Goal: Transaction & Acquisition: Purchase product/service

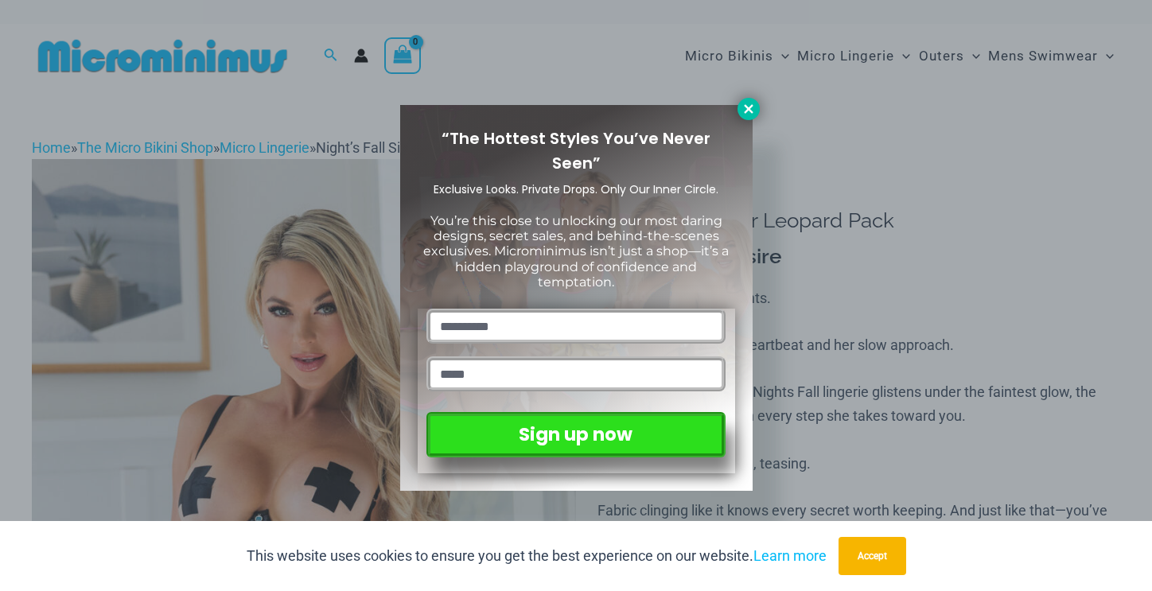
click at [744, 110] on icon at bounding box center [749, 109] width 14 height 14
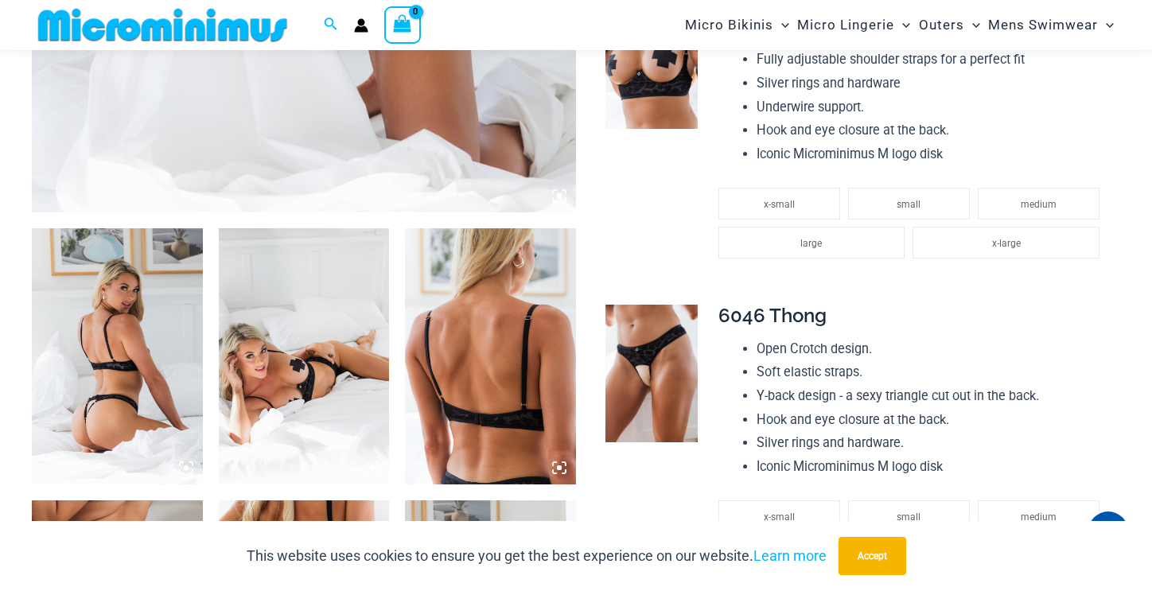
scroll to position [750, 0]
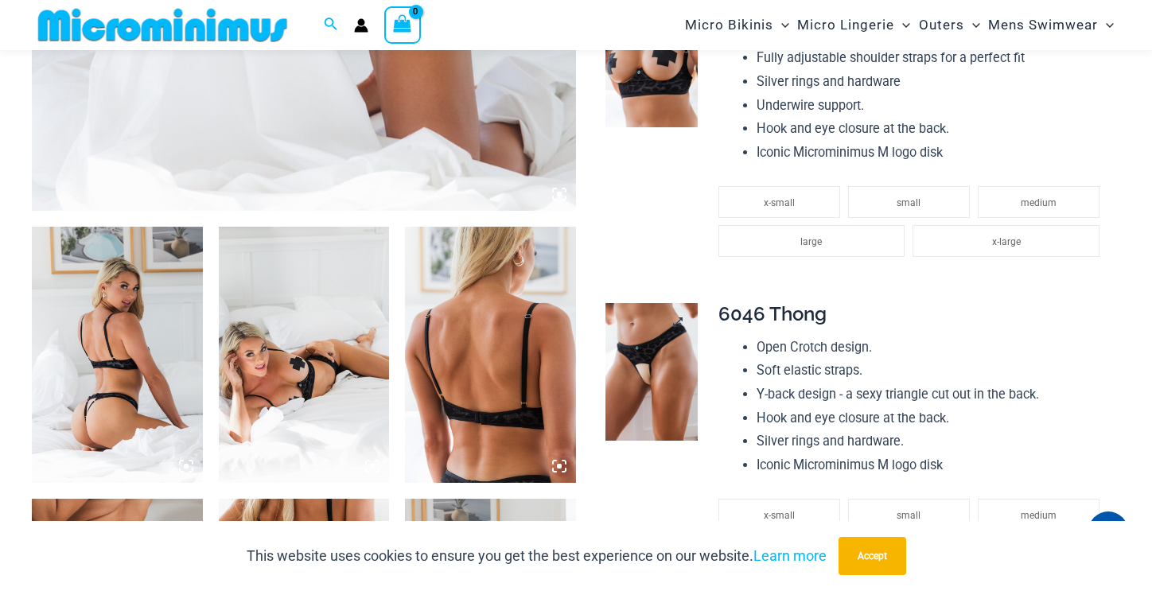
click at [656, 369] on img at bounding box center [652, 372] width 92 height 138
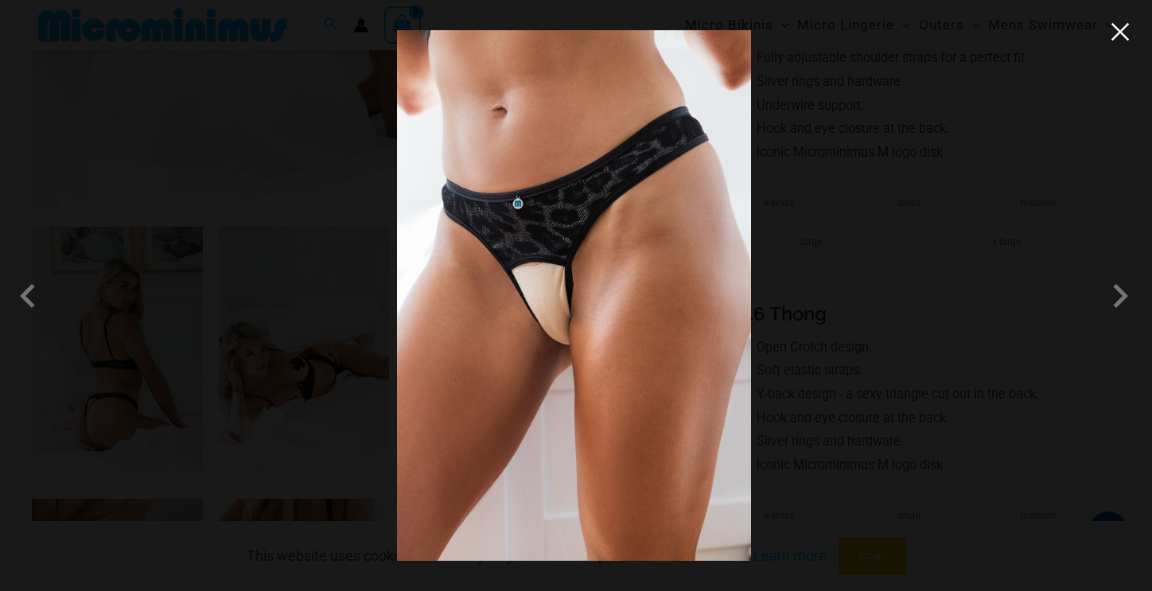
click at [1127, 43] on button "Close" at bounding box center [1120, 32] width 24 height 24
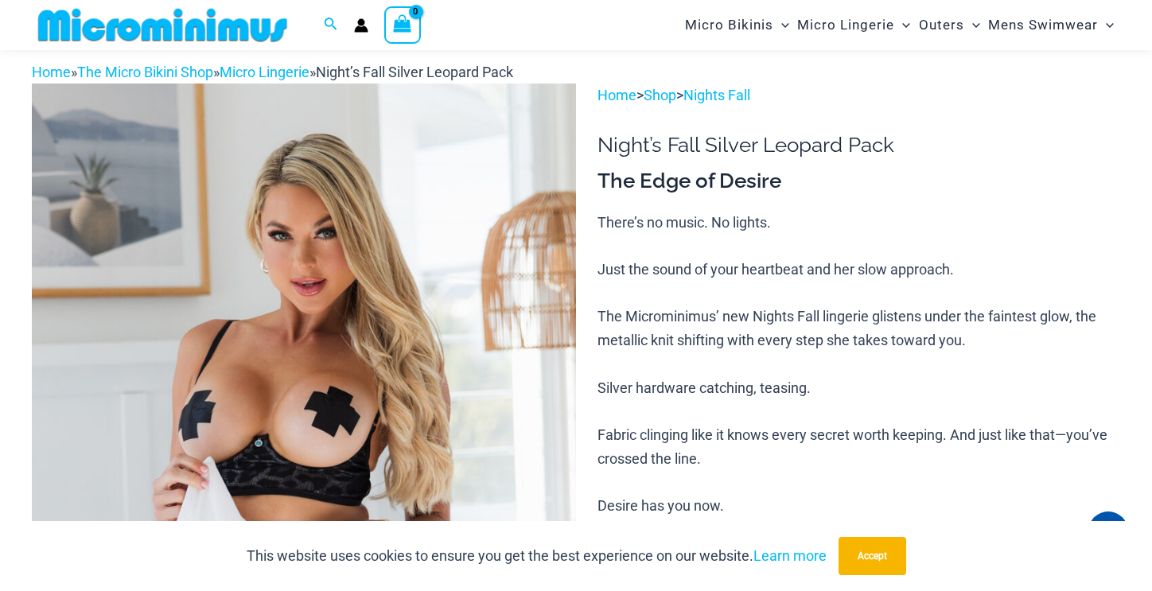
scroll to position [0, 0]
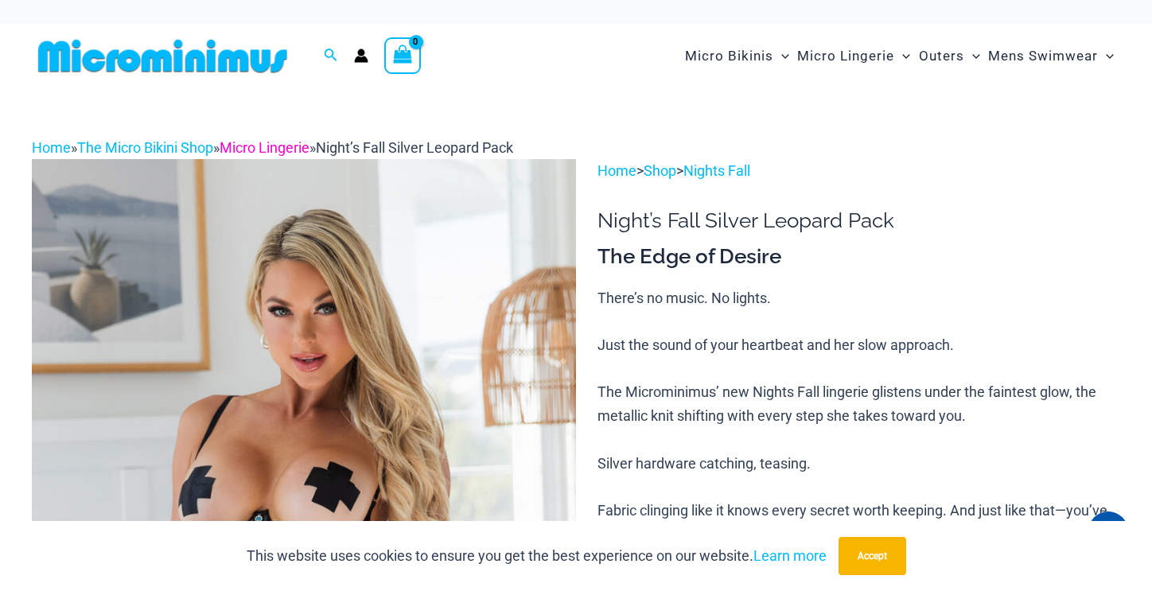
click at [306, 150] on link "Micro Lingerie" at bounding box center [265, 147] width 90 height 17
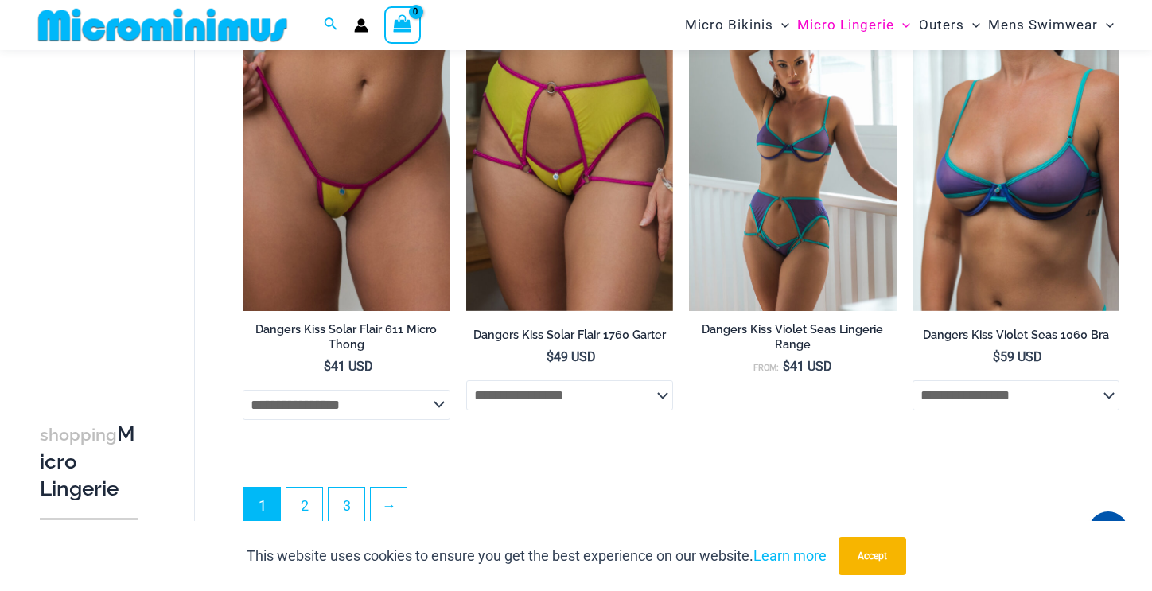
scroll to position [3569, 0]
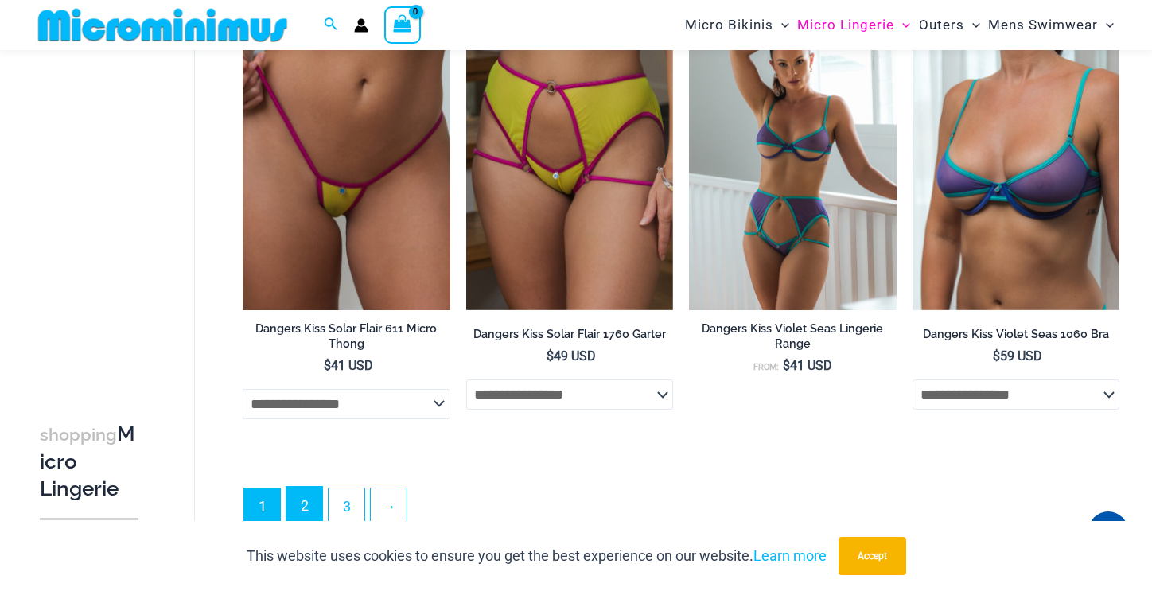
click at [306, 511] on link "2" at bounding box center [304, 505] width 36 height 37
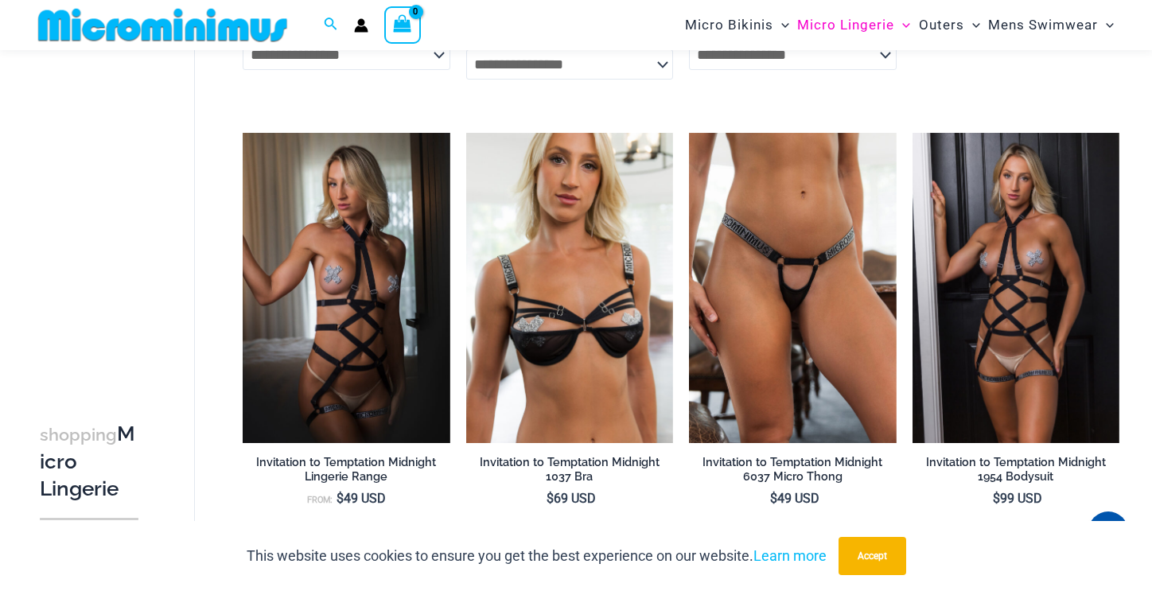
scroll to position [516, 0]
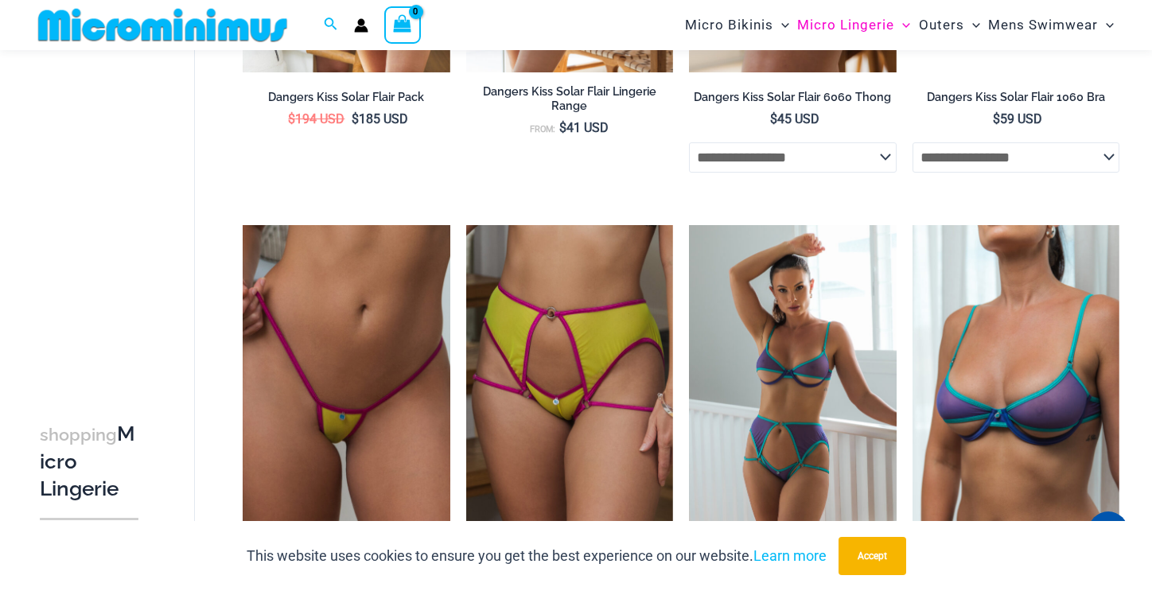
scroll to position [3344, 0]
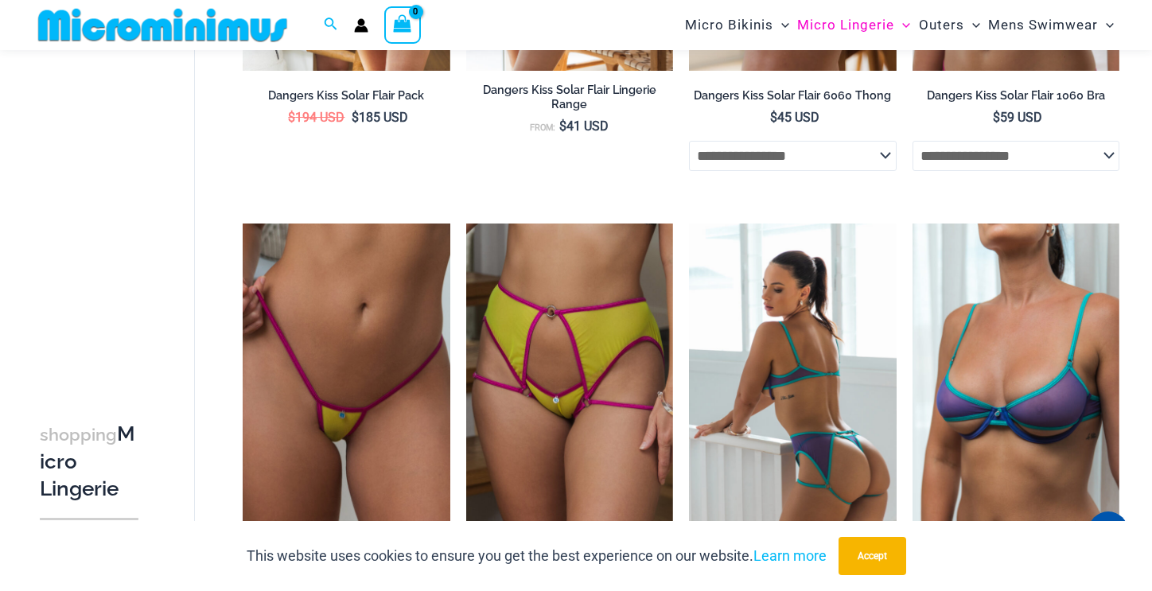
click at [812, 332] on img at bounding box center [792, 379] width 207 height 311
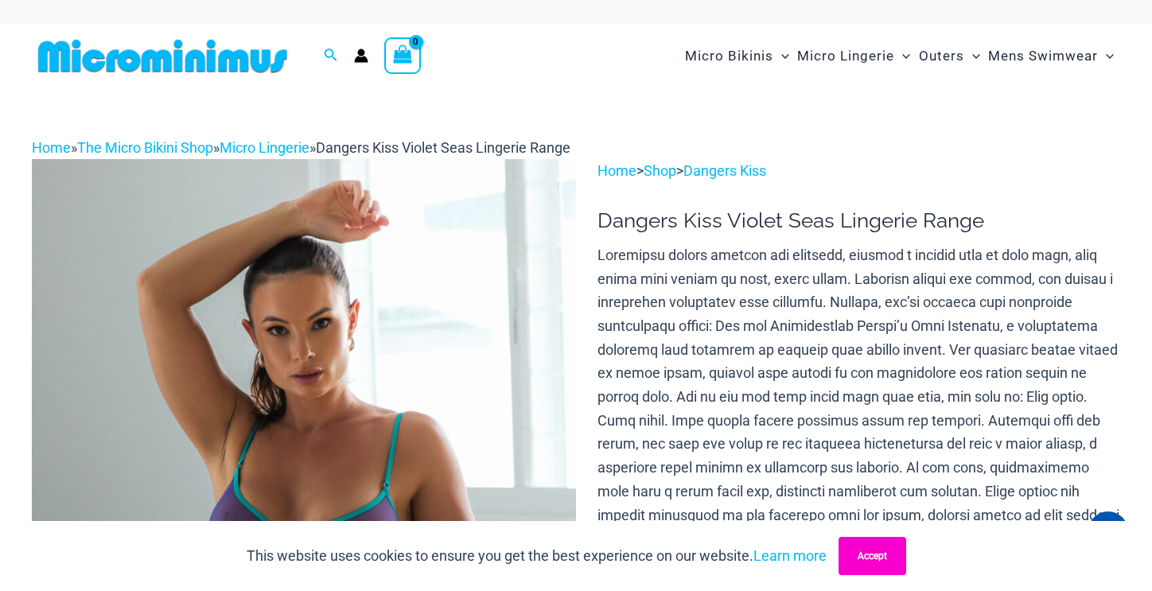
click at [866, 552] on button "Accept" at bounding box center [873, 556] width 68 height 38
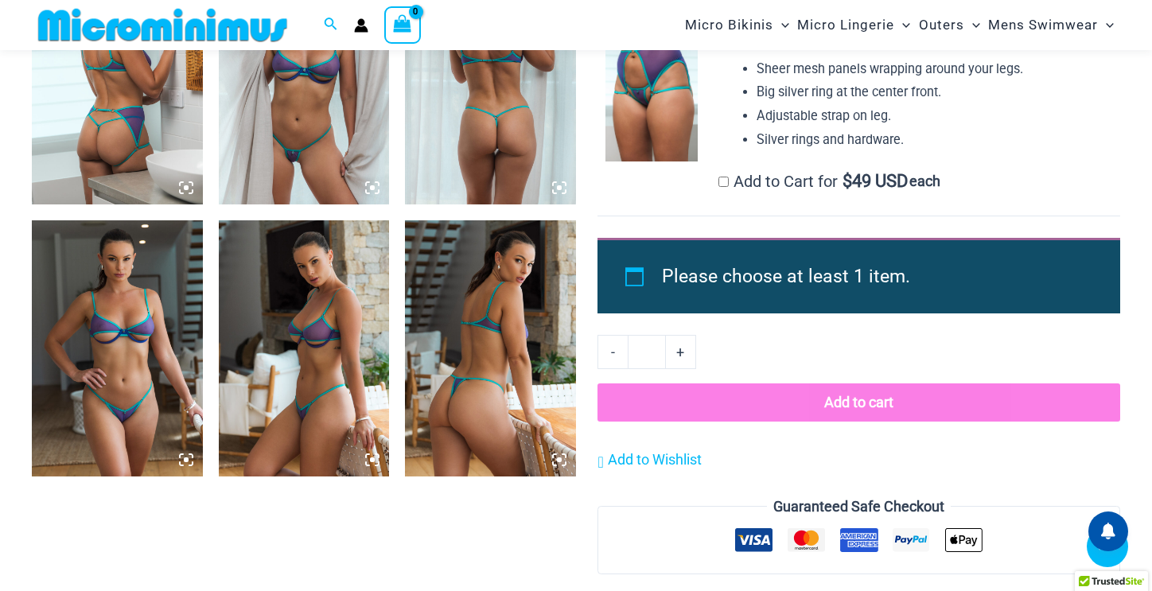
scroll to position [1303, 0]
